Goal: Find contact information: Find contact information

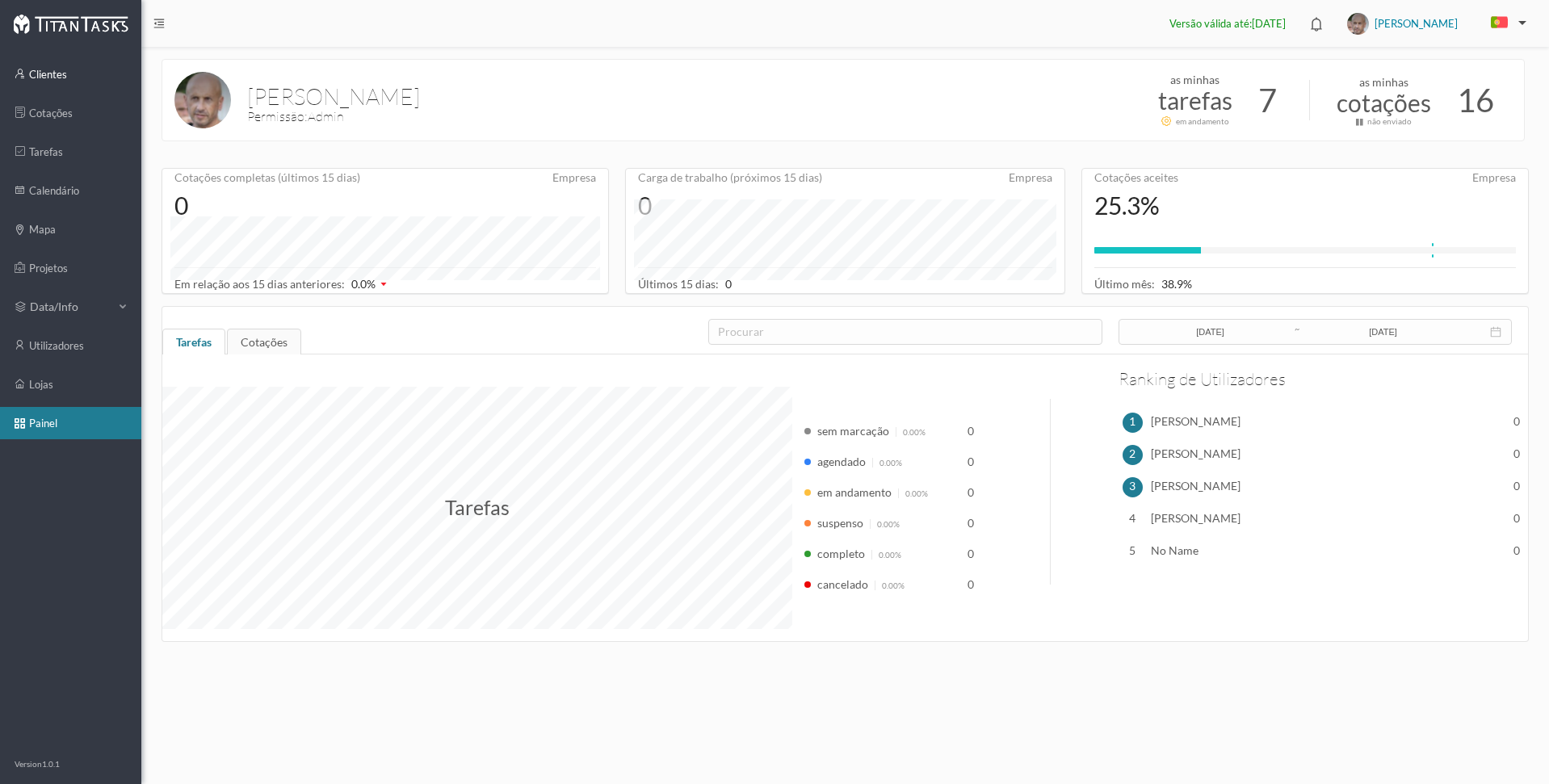
click at [57, 70] on link "clientes" at bounding box center [70, 74] width 141 height 32
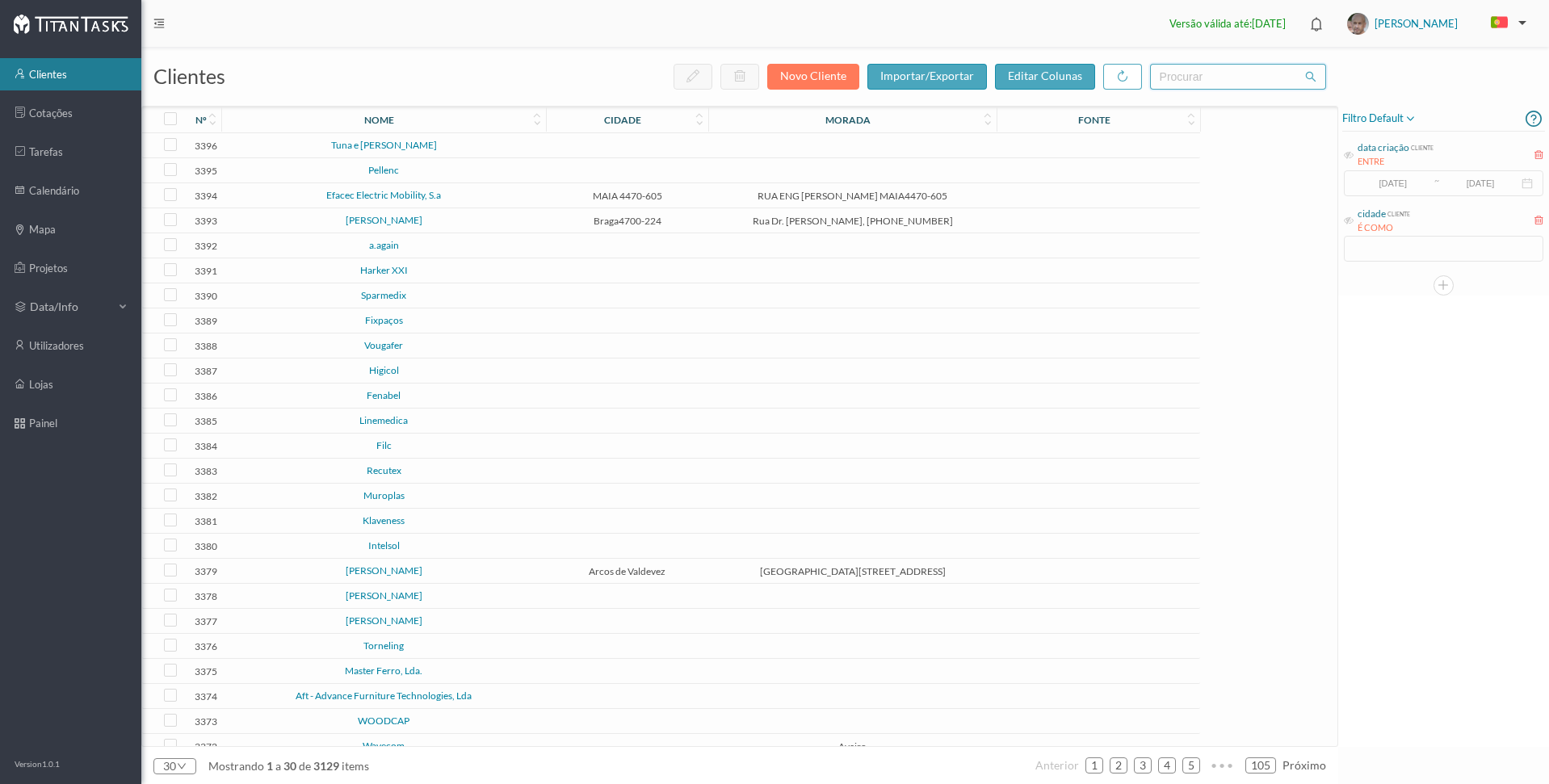
click at [1174, 75] on input "text" at bounding box center [1238, 77] width 176 height 26
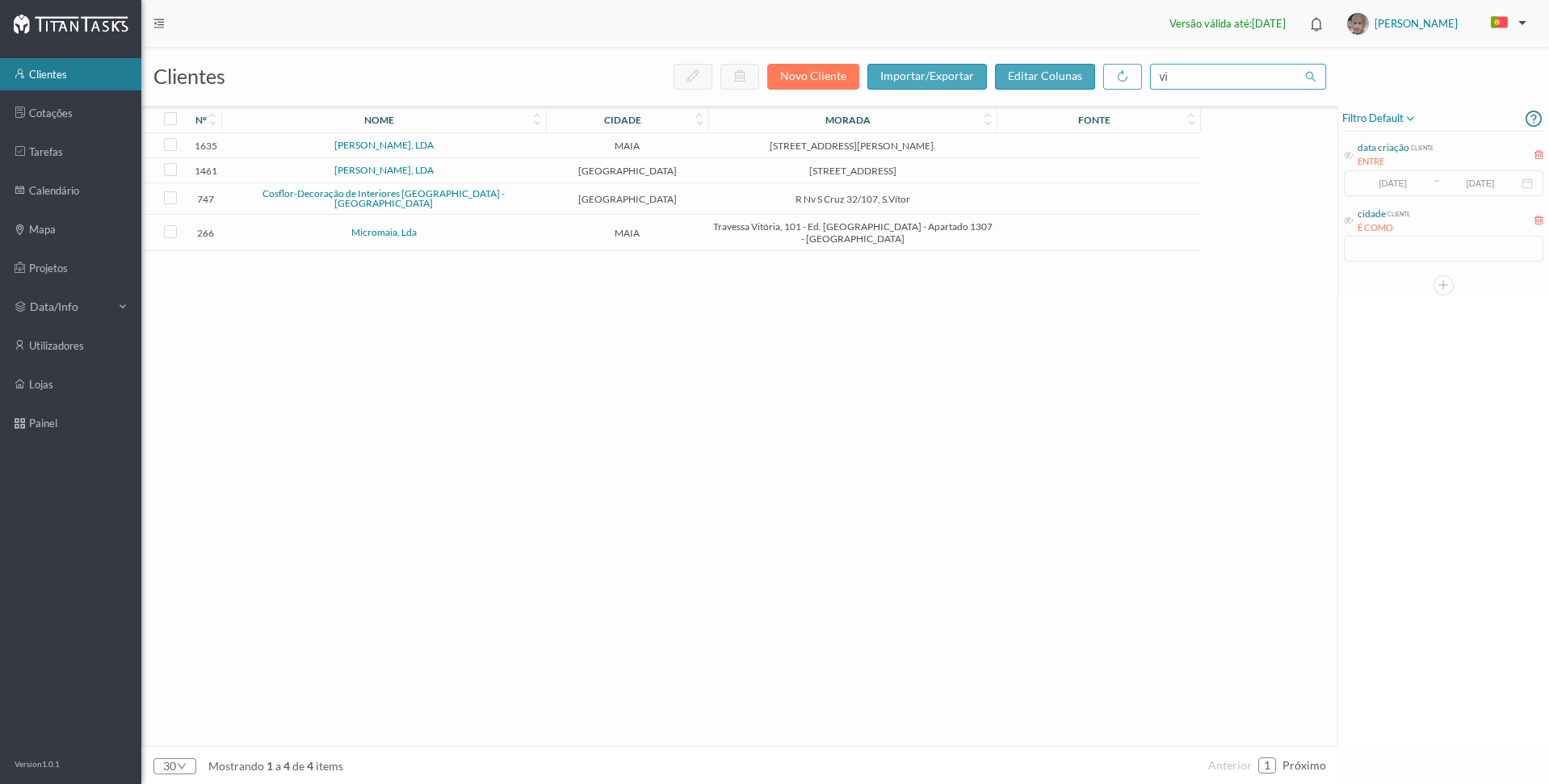
type input "v"
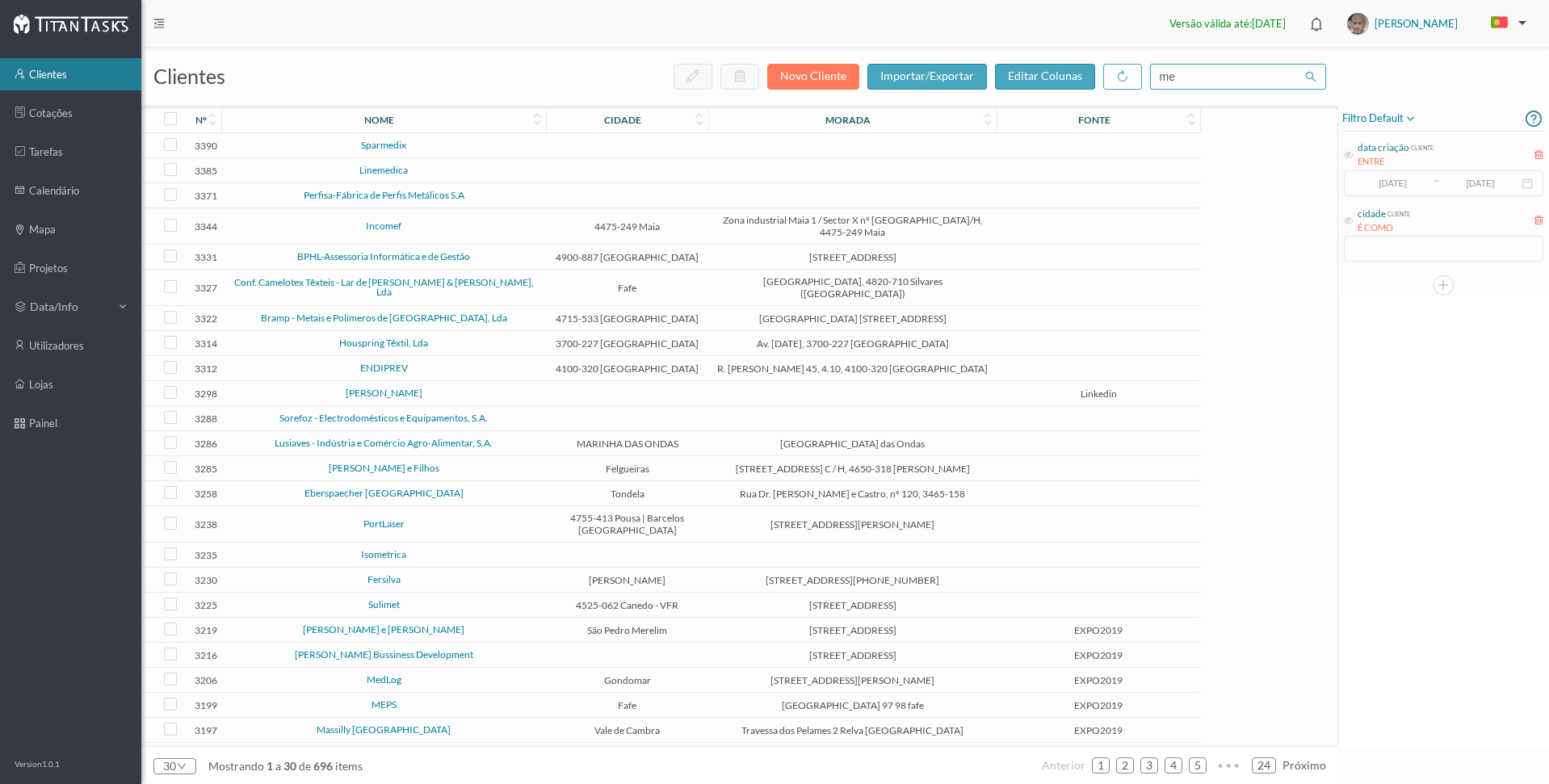
type input "m"
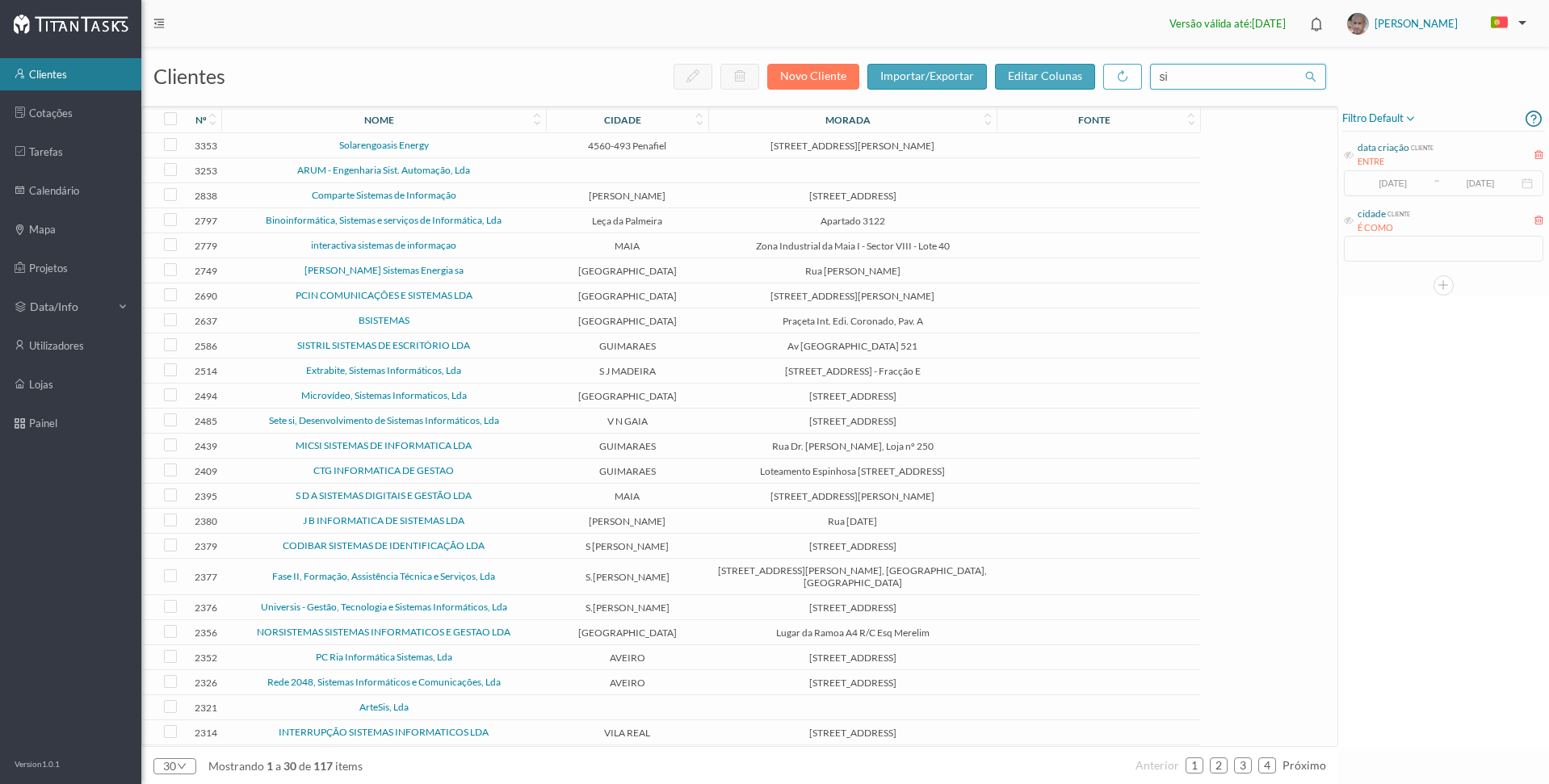
type input "s"
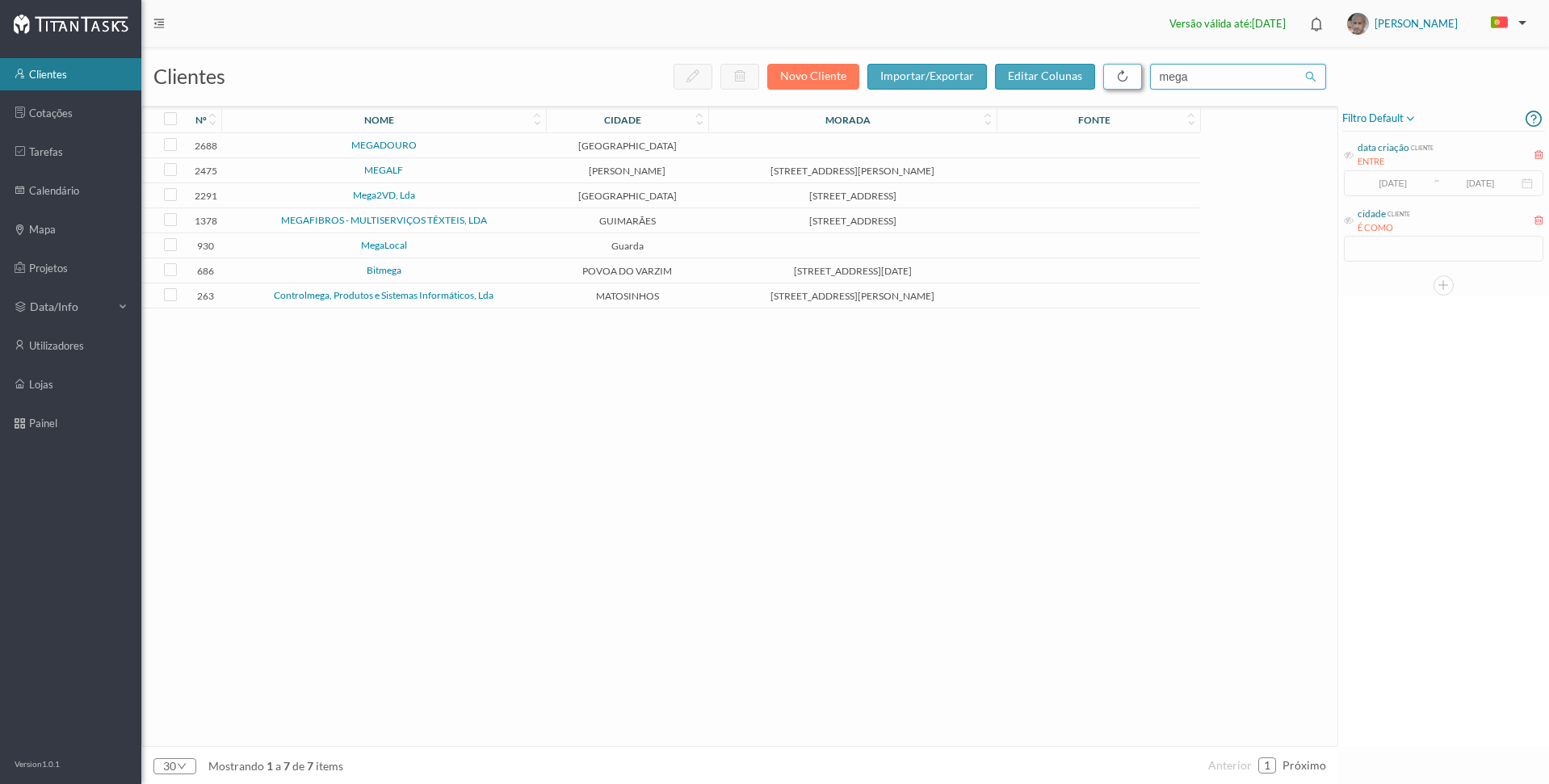
drag, startPoint x: 1194, startPoint y: 76, endPoint x: 1098, endPoint y: 71, distance: 96.1
click at [1098, 71] on div "novo cliente importar/exportar editar colunas mega" at bounding box center [1000, 77] width 653 height 26
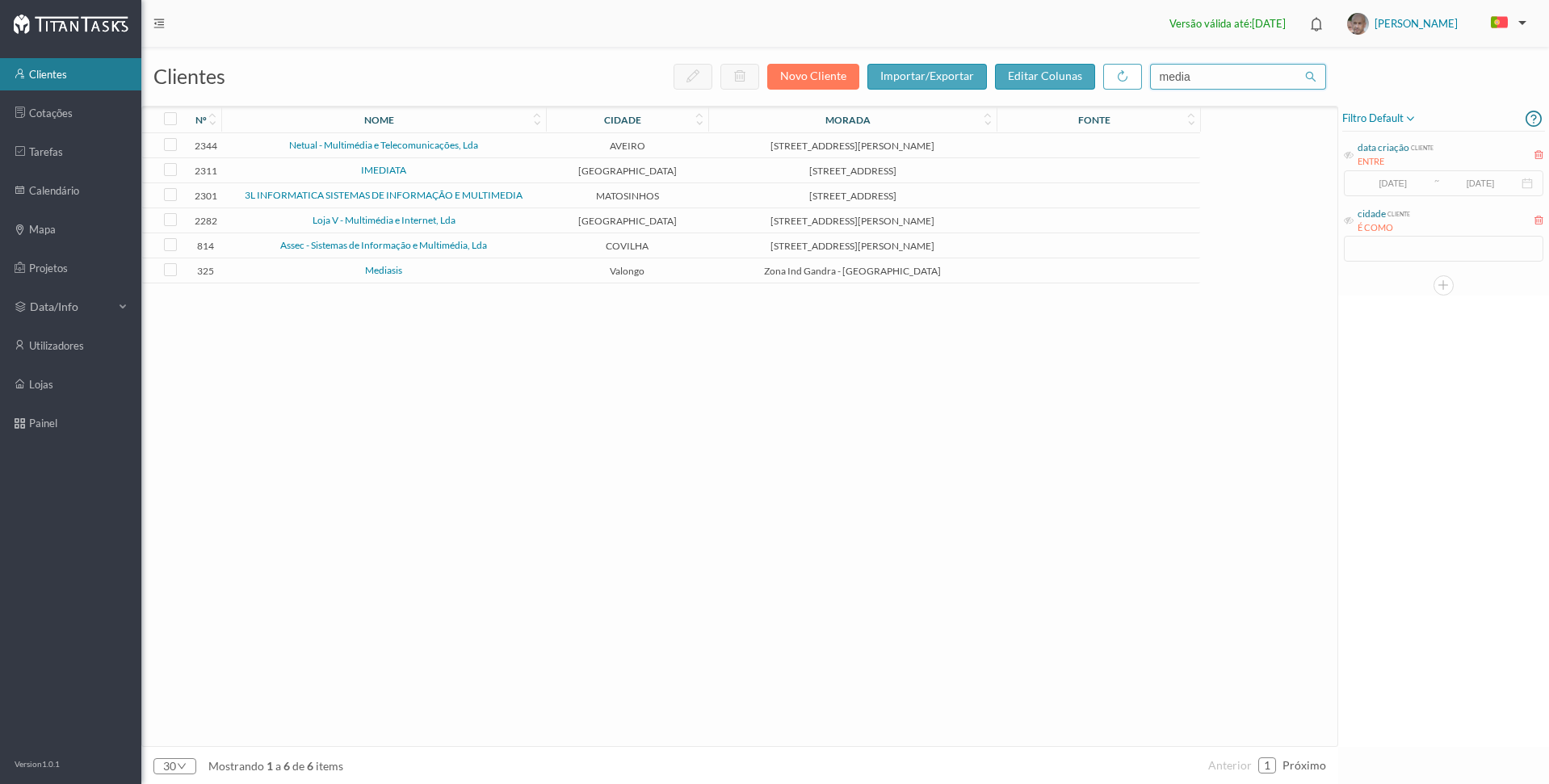
type input "media"
click at [387, 273] on link "Mediasis" at bounding box center [384, 271] width 37 height 12
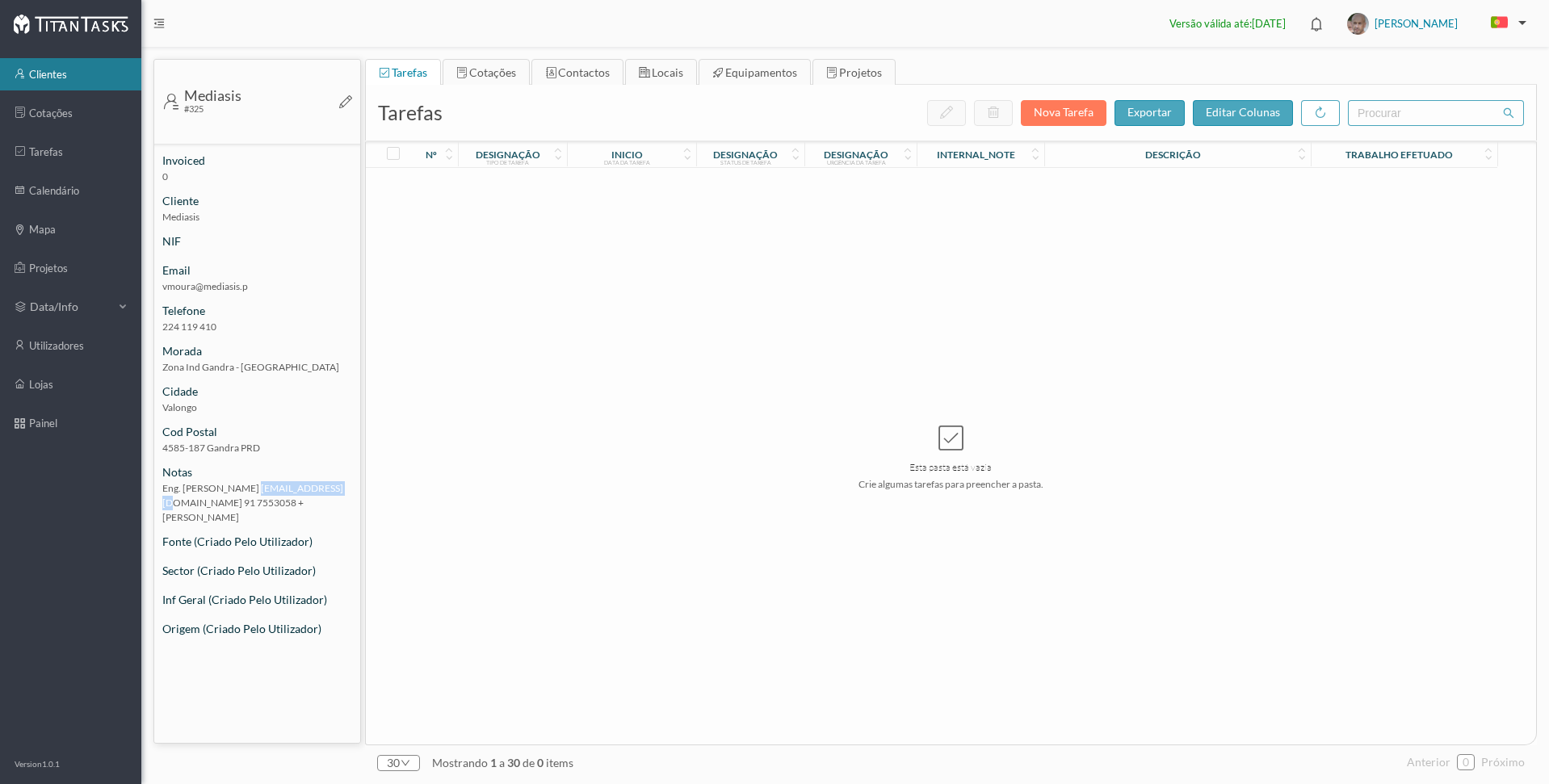
drag, startPoint x: 241, startPoint y: 488, endPoint x: 328, endPoint y: 489, distance: 87.0
click at [328, 489] on span "Eng. [PERSON_NAME] [EMAIL_ADDRESS][DOMAIN_NAME] 91 7553058 + [PERSON_NAME]" at bounding box center [257, 507] width 206 height 53
copy span "[EMAIL_ADDRESS][DOMAIN_NAME]"
click at [46, 78] on link "clientes" at bounding box center [70, 74] width 141 height 32
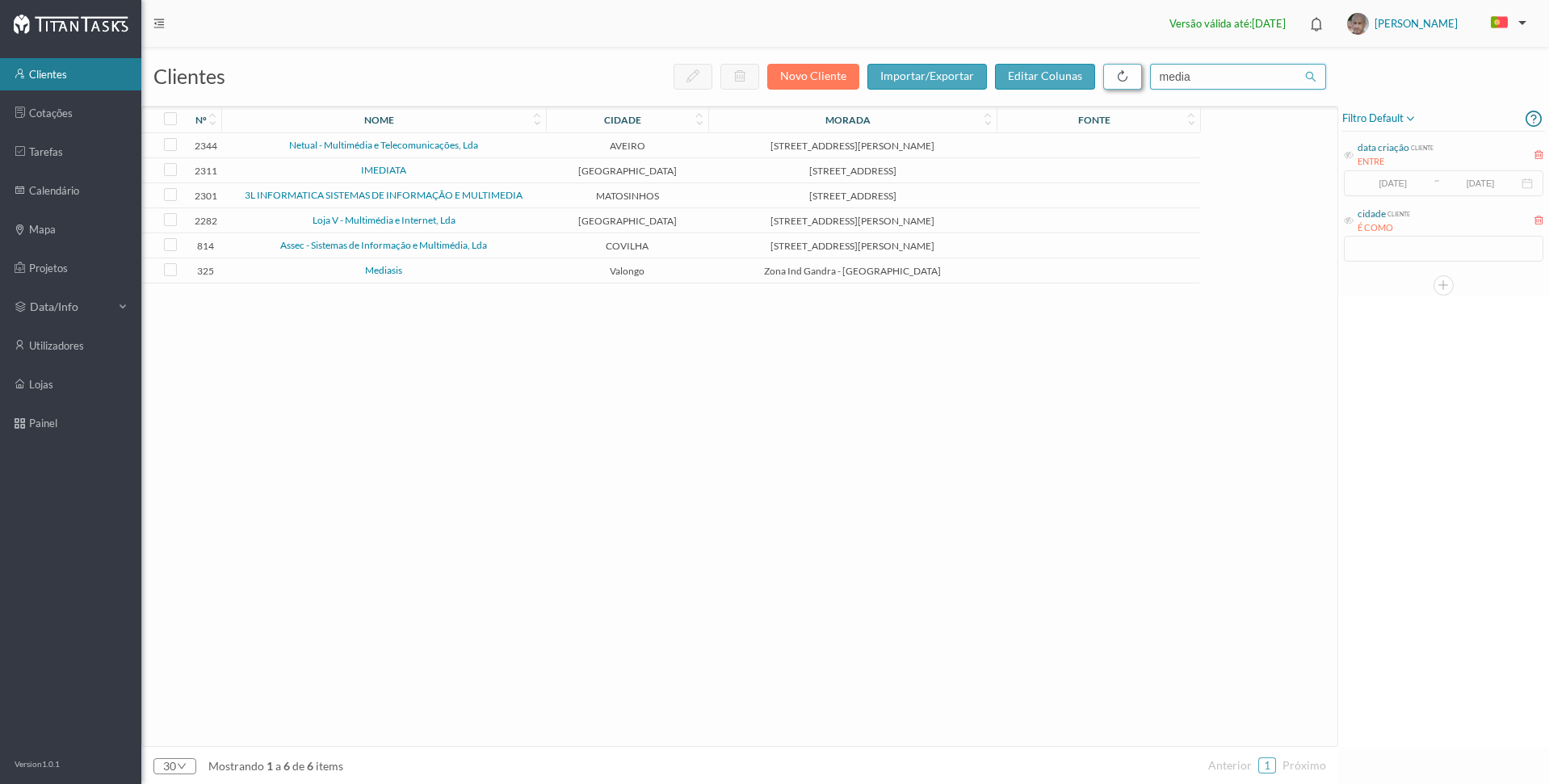
drag, startPoint x: 1191, startPoint y: 73, endPoint x: 1133, endPoint y: 69, distance: 58.1
click at [1133, 69] on div "novo cliente importar/exportar editar colunas media" at bounding box center [1000, 77] width 653 height 26
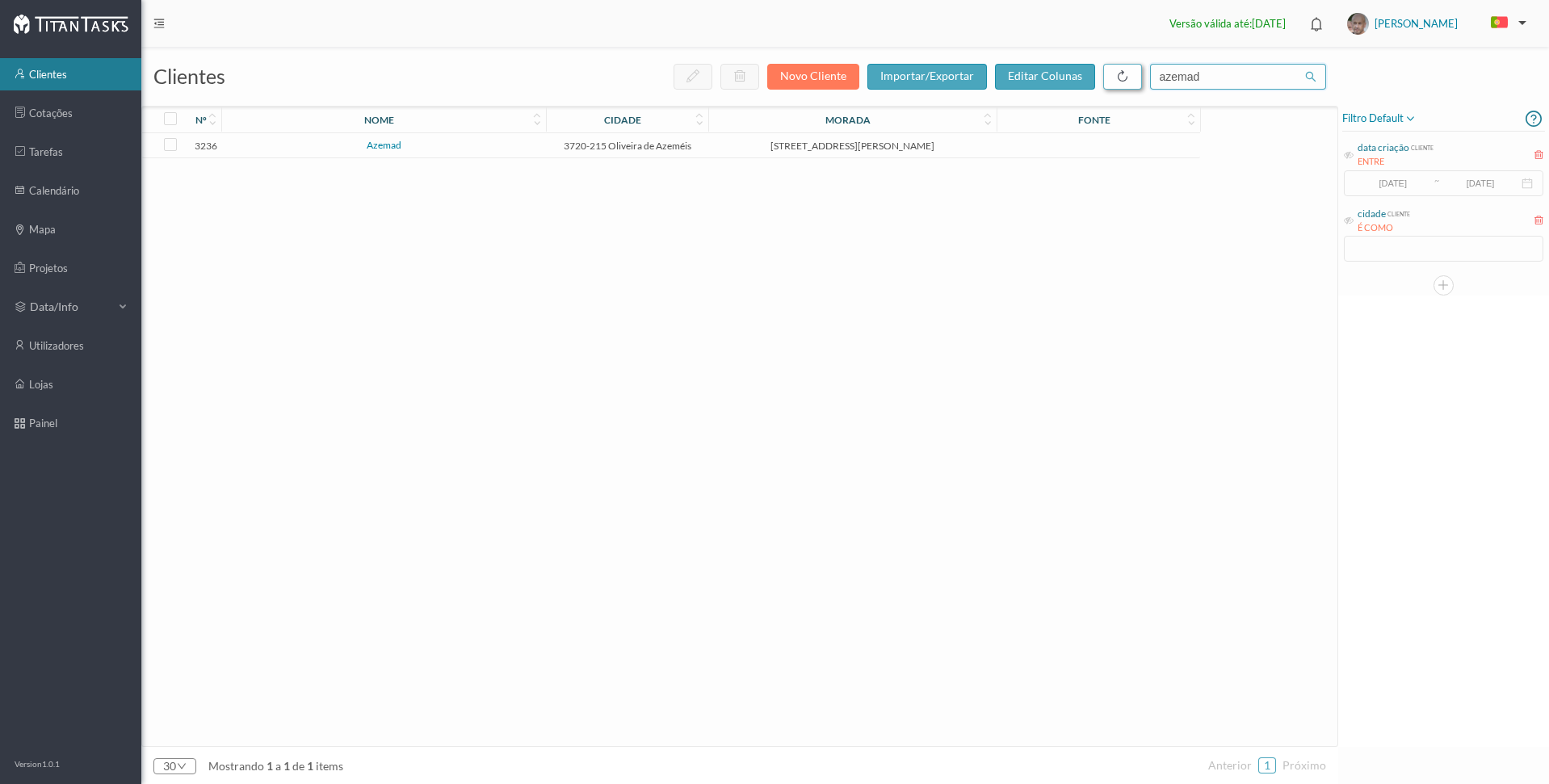
type input "azemad"
click at [389, 141] on link "Azemad" at bounding box center [385, 145] width 35 height 12
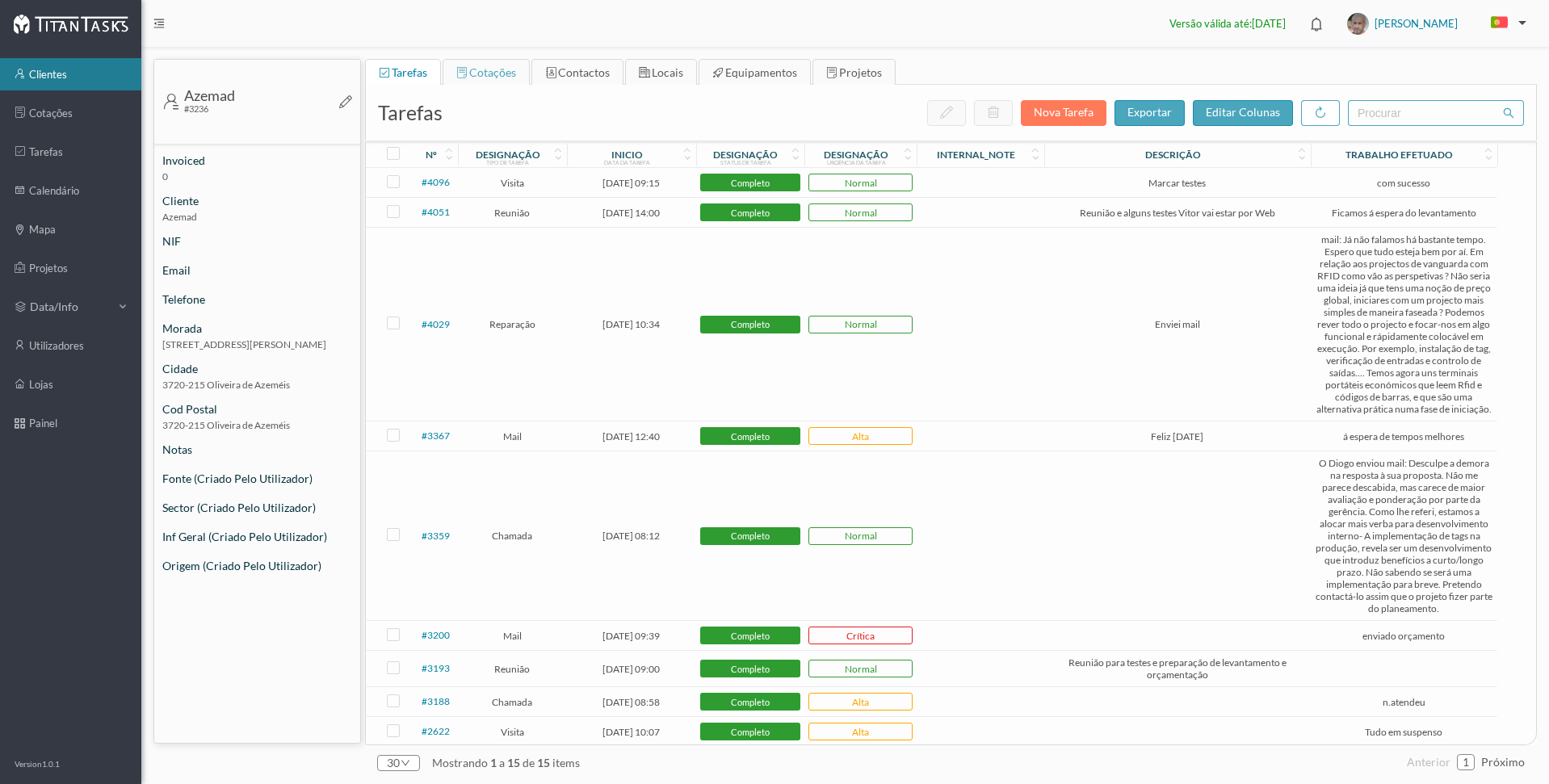
click at [500, 73] on span "cotações" at bounding box center [492, 73] width 46 height 14
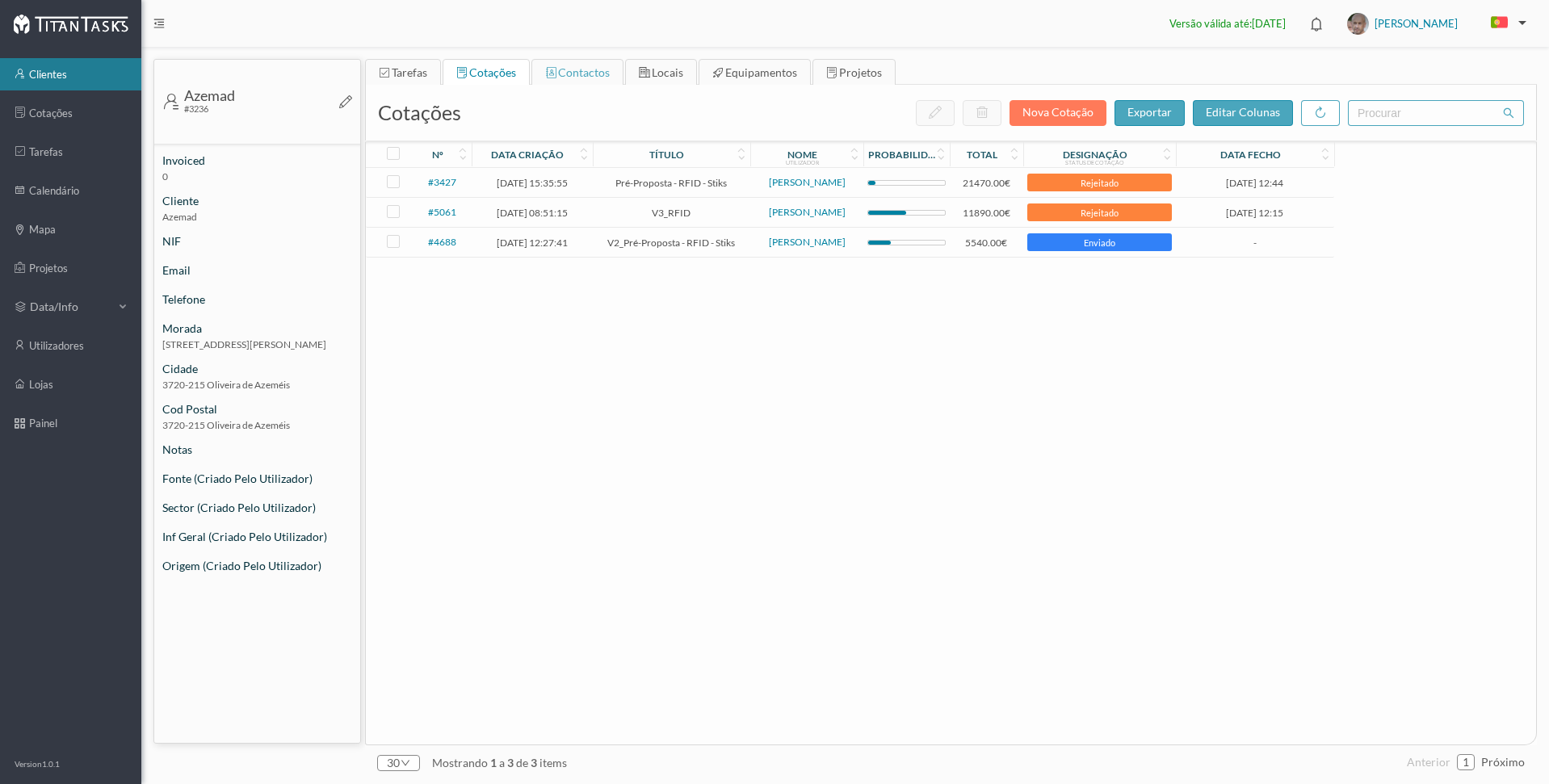
click at [596, 72] on span "contactos" at bounding box center [584, 73] width 52 height 14
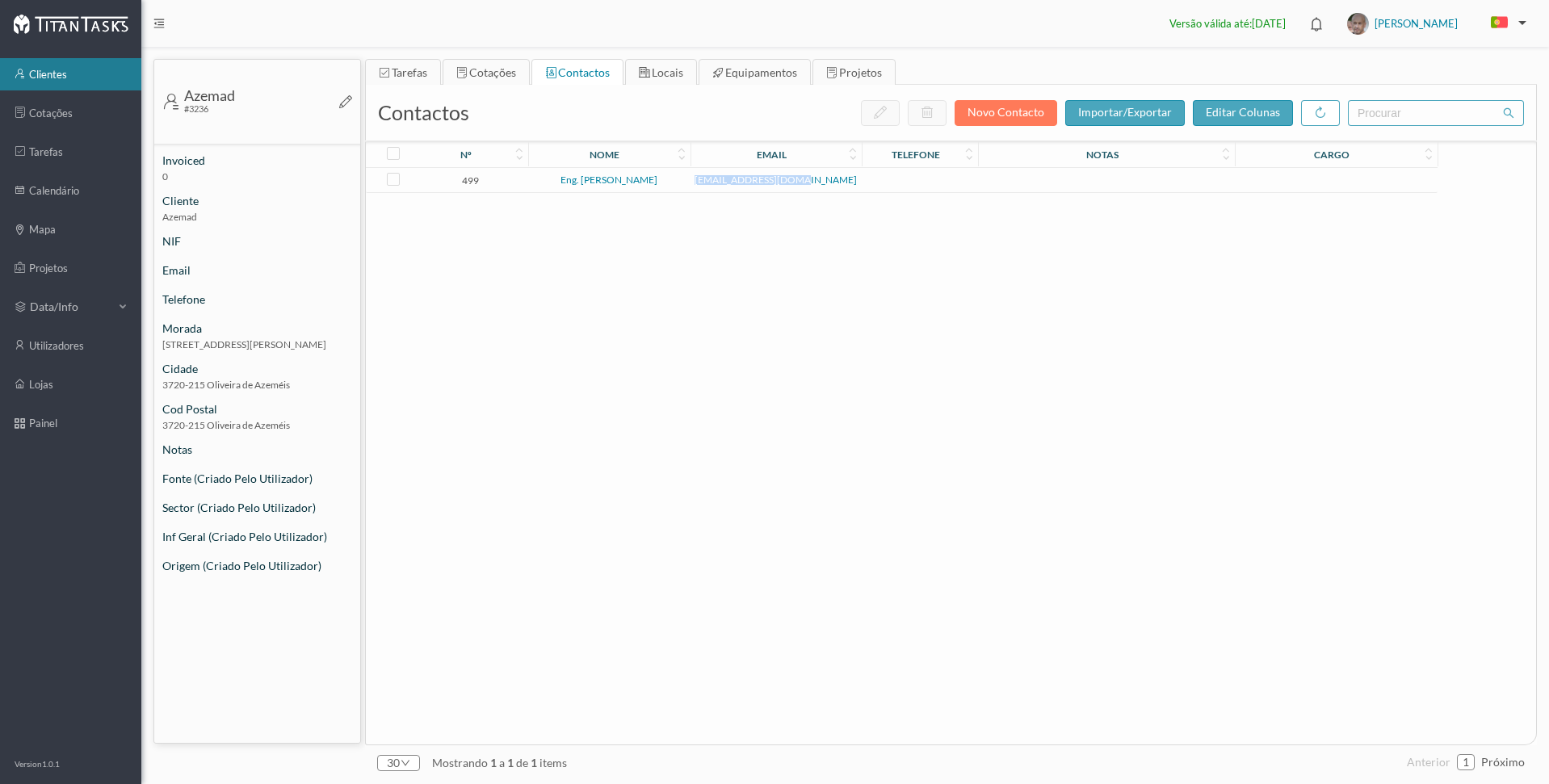
drag, startPoint x: 842, startPoint y: 180, endPoint x: 721, endPoint y: 181, distance: 121.0
click at [721, 181] on span "[EMAIL_ADDRESS][DOMAIN_NAME]" at bounding box center [776, 180] width 163 height 10
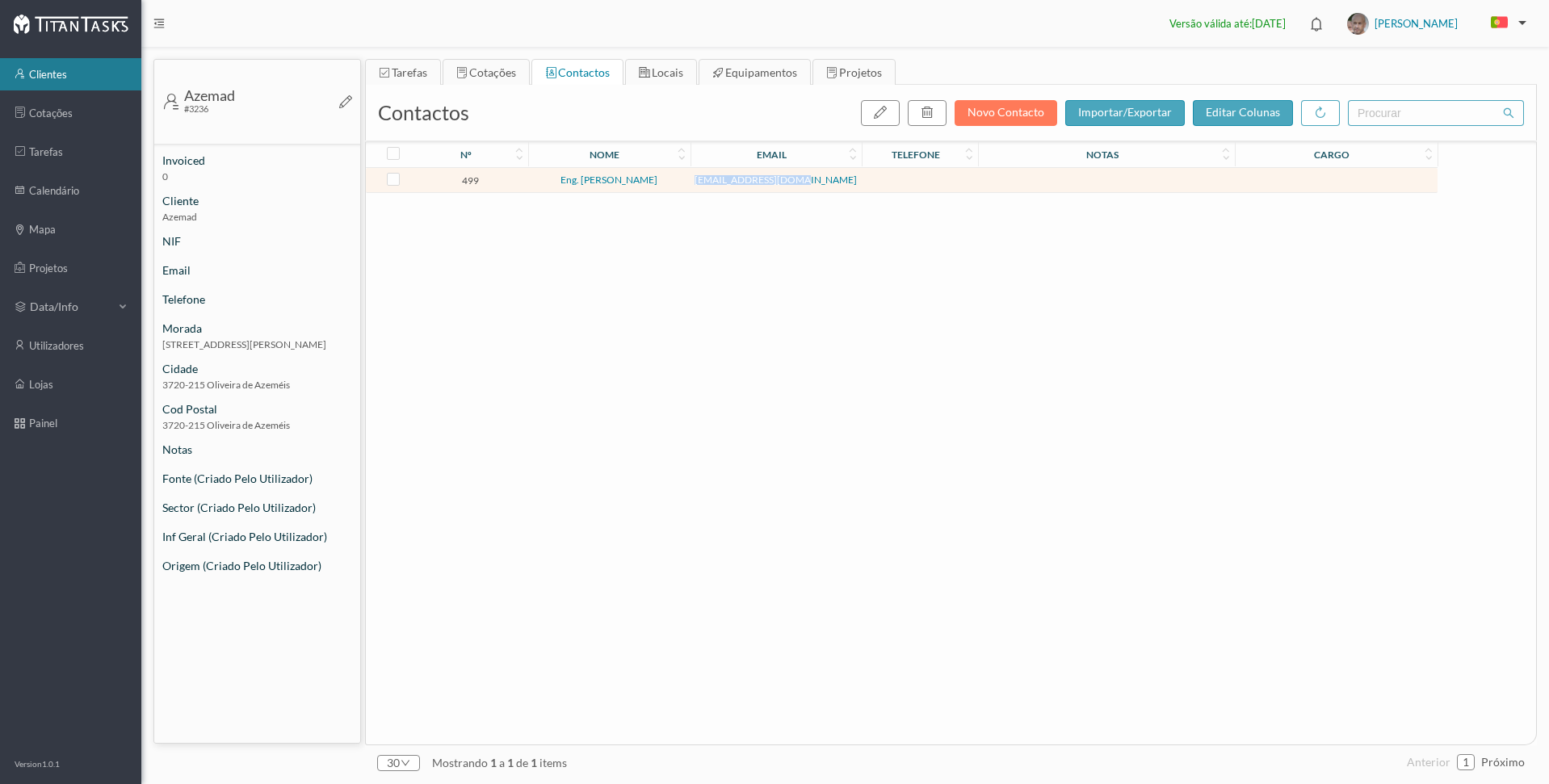
copy link "[EMAIL_ADDRESS][DOMAIN_NAME]"
